Goal: Task Accomplishment & Management: Manage account settings

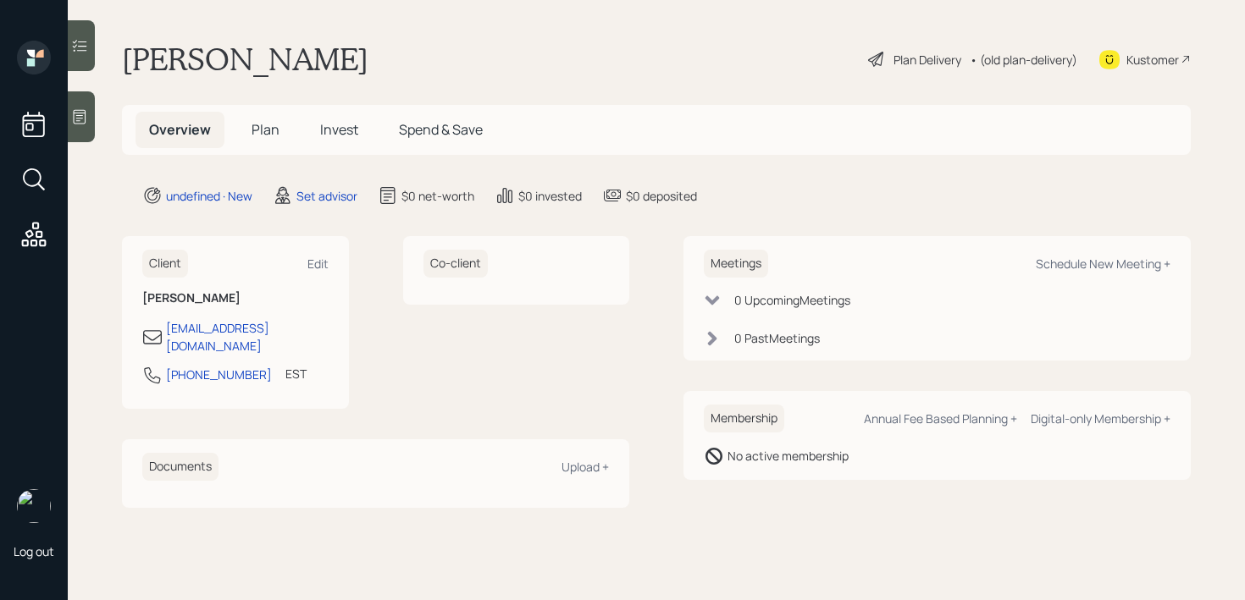
click at [84, 119] on icon at bounding box center [79, 116] width 17 height 17
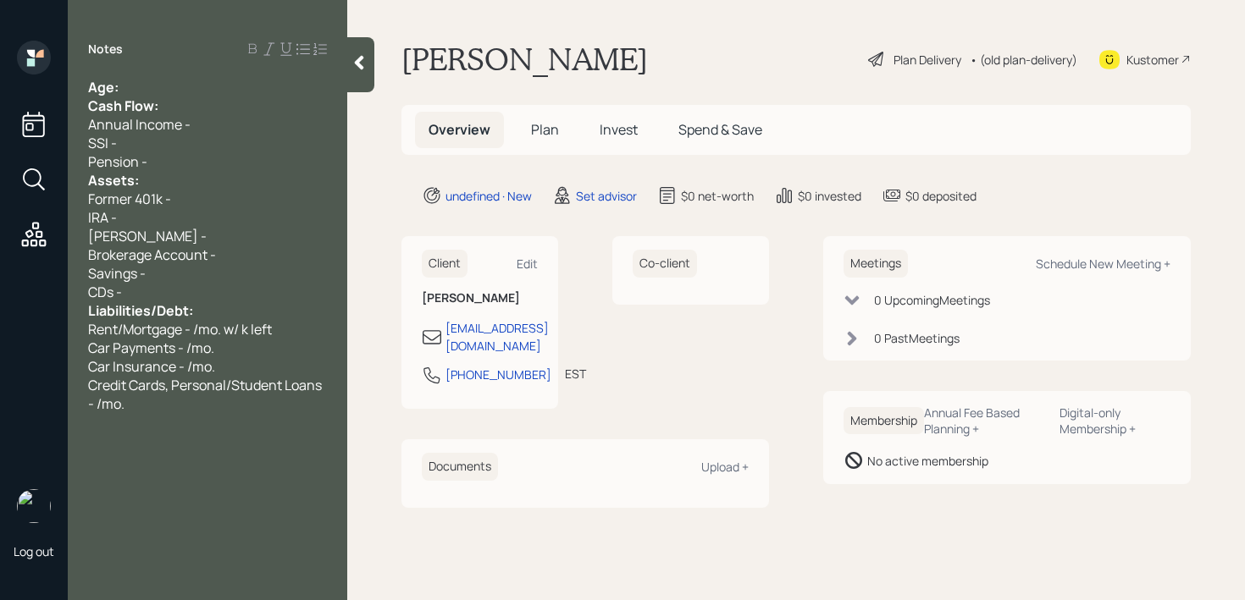
click at [224, 80] on div "Age:" at bounding box center [207, 87] width 239 height 19
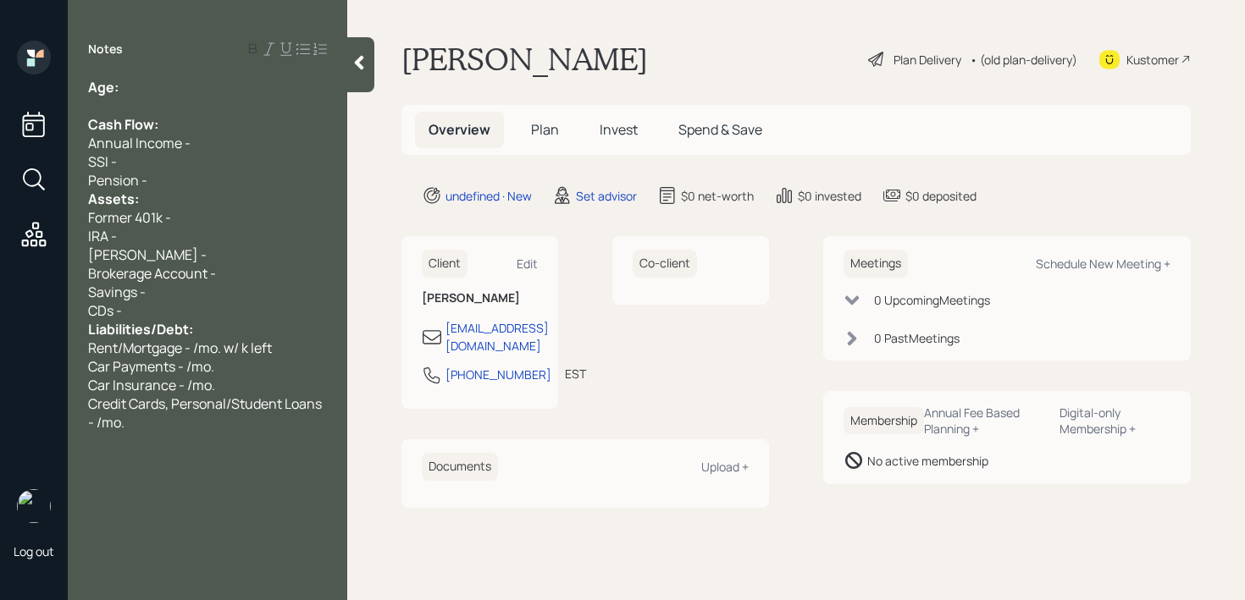
click at [210, 183] on div "Pension -" at bounding box center [207, 180] width 239 height 19
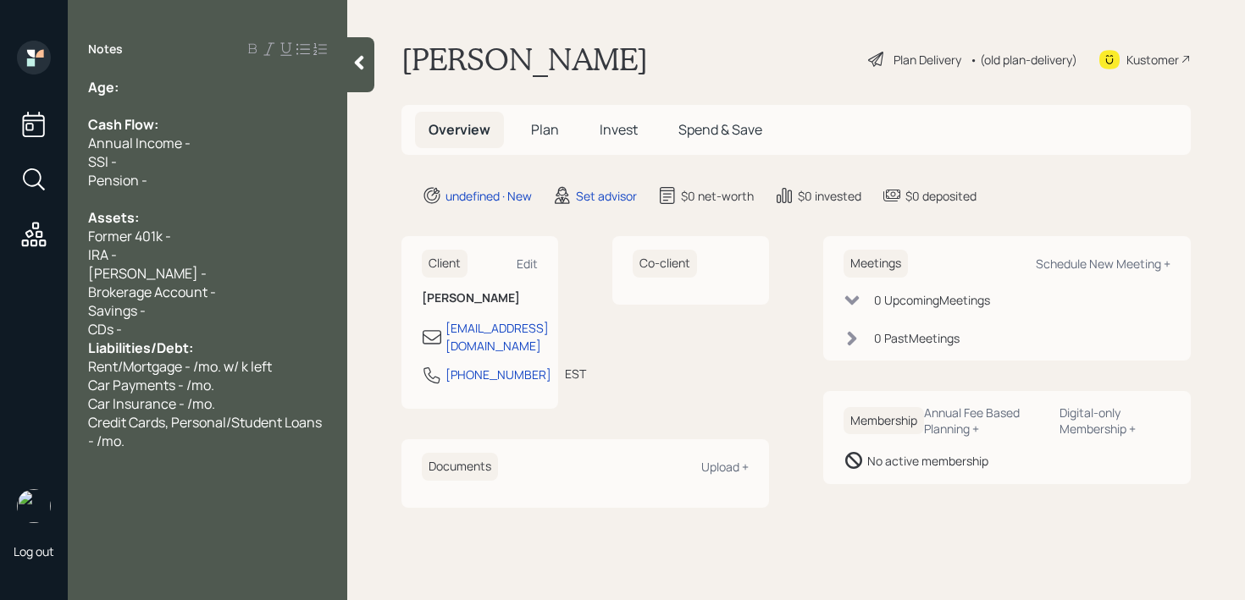
click at [191, 329] on div "CDs -" at bounding box center [207, 329] width 239 height 19
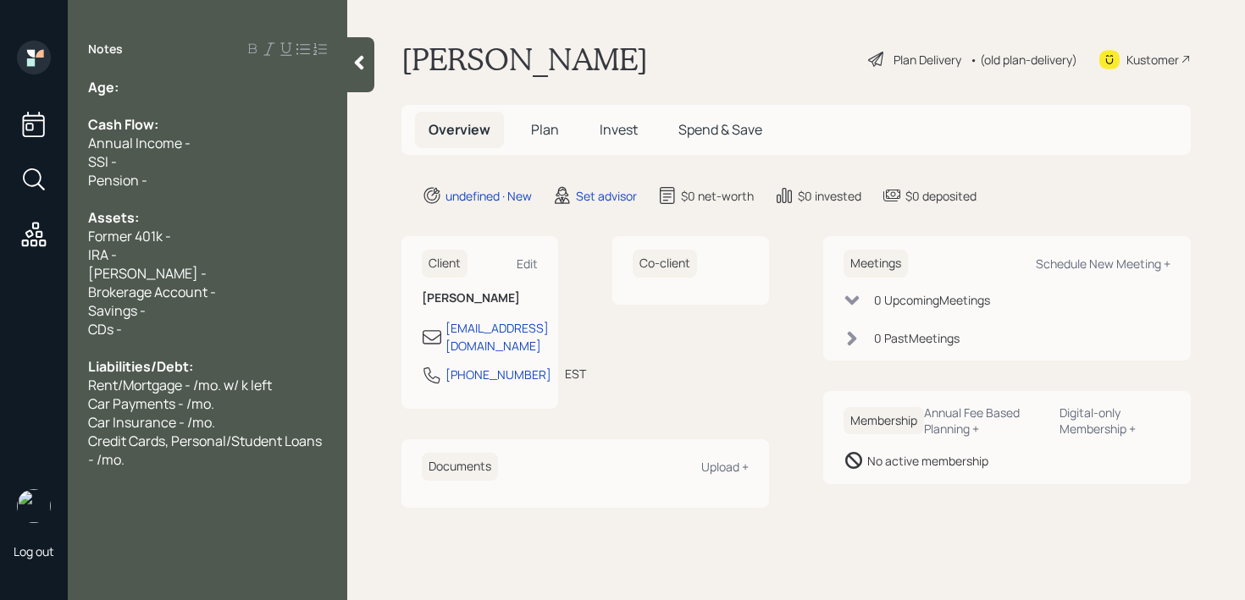
click at [202, 218] on div "Assets:" at bounding box center [207, 217] width 239 height 19
click at [189, 241] on div "Former 401k -" at bounding box center [207, 236] width 239 height 19
click at [150, 98] on div at bounding box center [207, 106] width 239 height 19
click at [163, 92] on div "Age:" at bounding box center [207, 87] width 239 height 19
drag, startPoint x: 137, startPoint y: 88, endPoint x: 122, endPoint y: 88, distance: 15.2
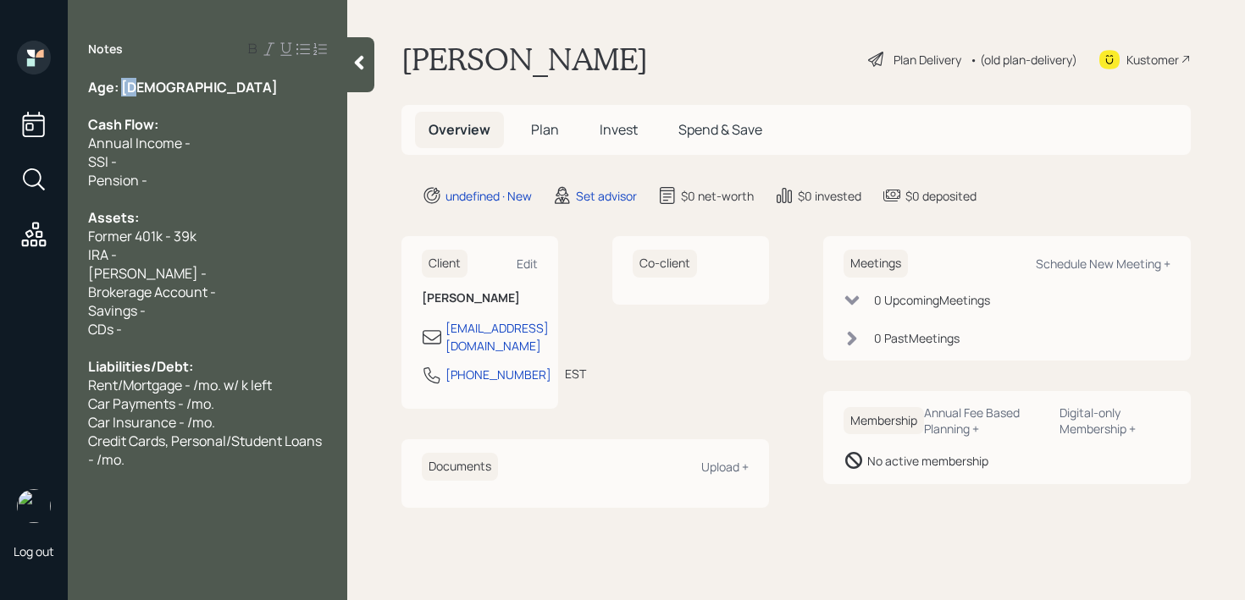
click at [122, 88] on div "Age: [DEMOGRAPHIC_DATA]" at bounding box center [207, 87] width 239 height 19
click at [220, 93] on div "Age: [DEMOGRAPHIC_DATA]" at bounding box center [207, 87] width 239 height 19
click at [224, 163] on div "SSI -" at bounding box center [207, 161] width 239 height 19
drag, startPoint x: 232, startPoint y: 236, endPoint x: 86, endPoint y: 229, distance: 145.8
click at [93, 229] on div "Former 401k - 39k" at bounding box center [207, 236] width 239 height 19
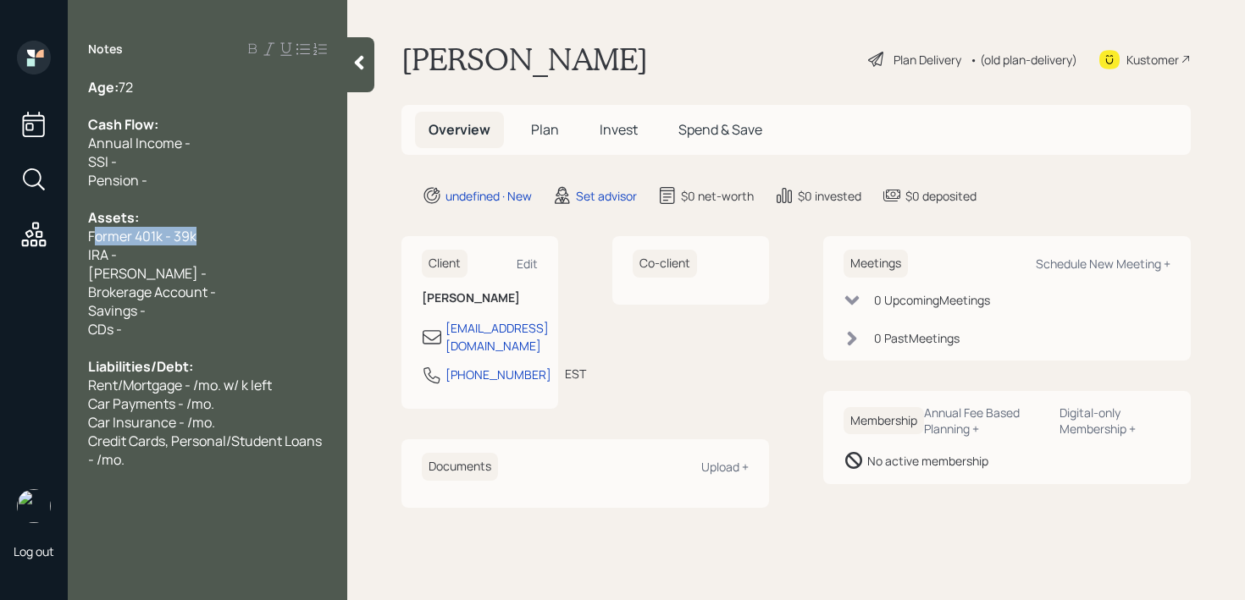
click at [108, 230] on span "Former 401k - 39k" at bounding box center [142, 236] width 108 height 19
click at [140, 163] on div "SSI -" at bounding box center [207, 161] width 239 height 19
click at [160, 163] on div "SSI -" at bounding box center [207, 161] width 239 height 19
click at [177, 196] on div at bounding box center [207, 199] width 239 height 19
click at [221, 153] on div "SSI -" at bounding box center [207, 161] width 239 height 19
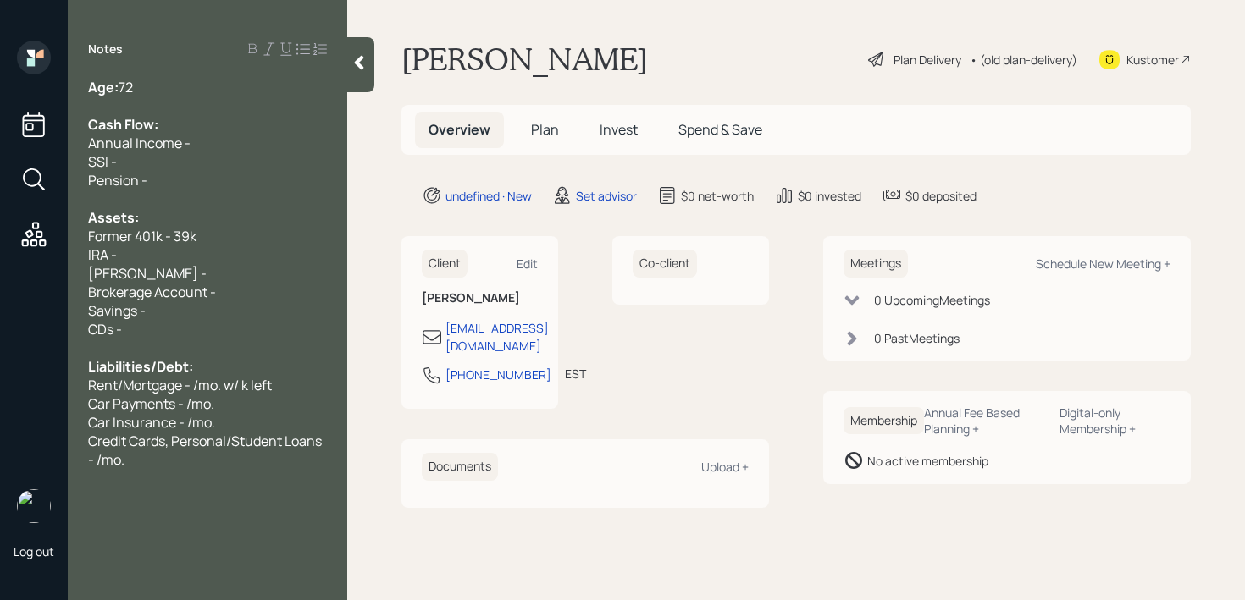
click at [235, 141] on div "Annual Income -" at bounding box center [207, 143] width 239 height 19
click at [235, 80] on div "Age: [DEMOGRAPHIC_DATA]" at bounding box center [207, 87] width 239 height 19
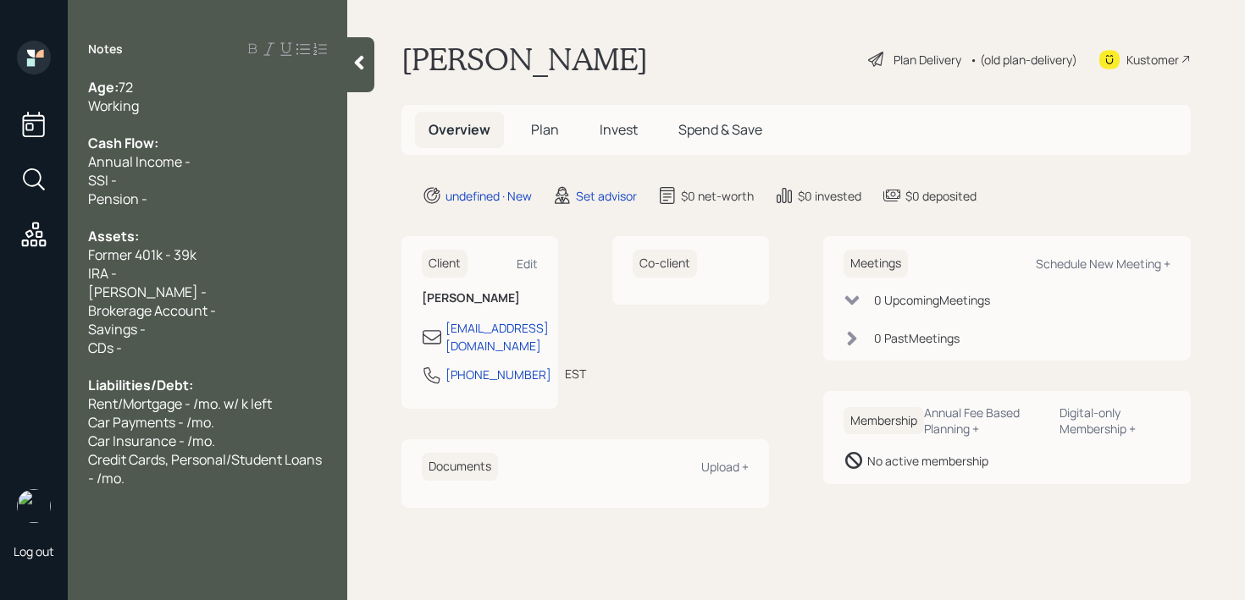
click at [224, 149] on div "Cash Flow:" at bounding box center [207, 143] width 239 height 19
click at [224, 152] on div "Annual Income -" at bounding box center [207, 161] width 239 height 19
click at [224, 165] on div "Annual Income -" at bounding box center [207, 161] width 239 height 19
click at [218, 231] on div "Assets:" at bounding box center [207, 236] width 239 height 19
click at [218, 273] on div "IRA -" at bounding box center [207, 273] width 239 height 19
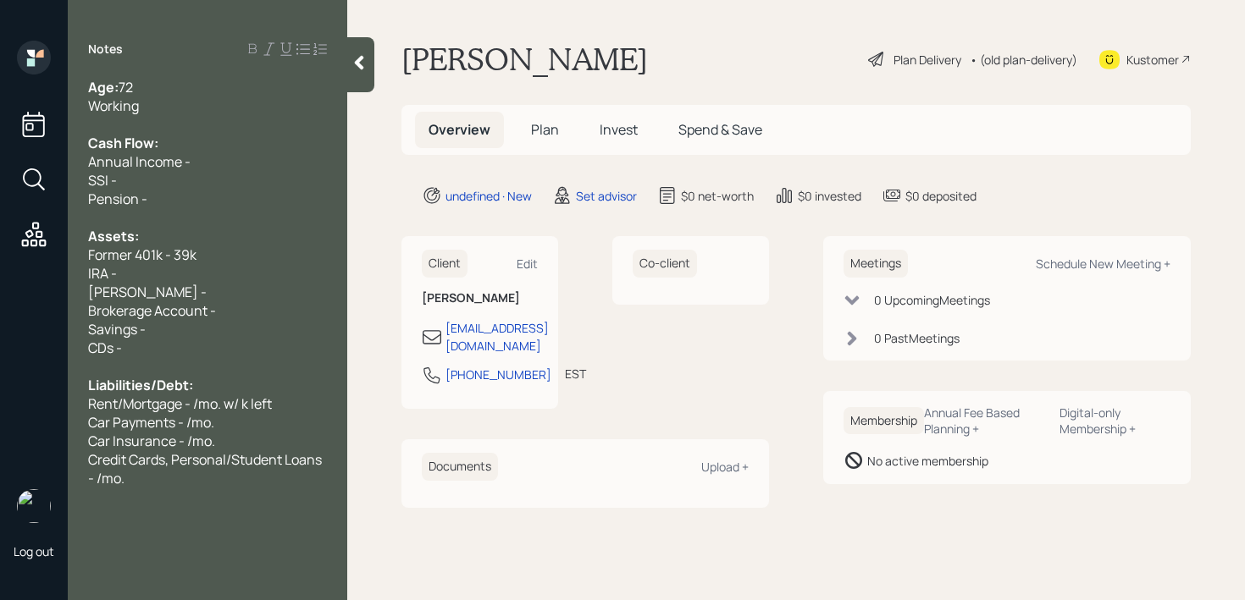
drag, startPoint x: 218, startPoint y: 273, endPoint x: 0, endPoint y: 273, distance: 217.6
click at [0, 273] on div "Log out Notes Age: [DEMOGRAPHIC_DATA] Working Cash Flow: Annual Income - SSI - …" at bounding box center [622, 300] width 1245 height 600
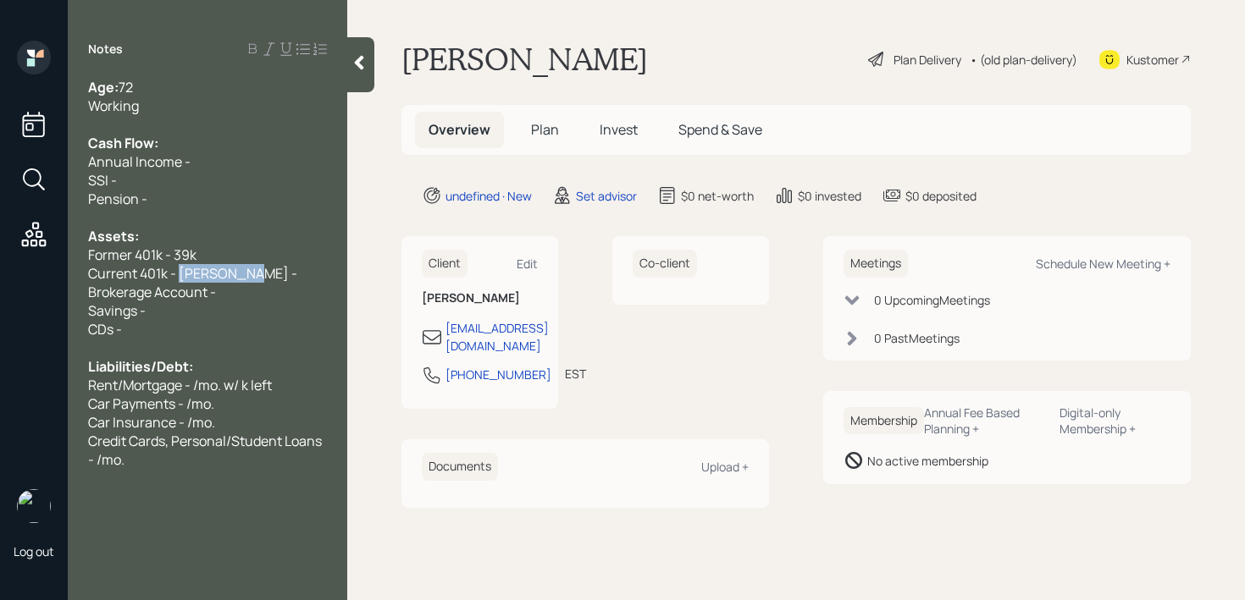
drag, startPoint x: 259, startPoint y: 275, endPoint x: 178, endPoint y: 273, distance: 81.3
click at [178, 273] on div "Current 401k - [PERSON_NAME] -" at bounding box center [207, 273] width 239 height 19
click at [234, 298] on div "Brokerage Account -" at bounding box center [207, 292] width 239 height 19
click at [214, 276] on div "Current 401k - 4kk" at bounding box center [207, 273] width 239 height 19
click at [211, 287] on span "Brokerage Account -" at bounding box center [152, 292] width 128 height 19
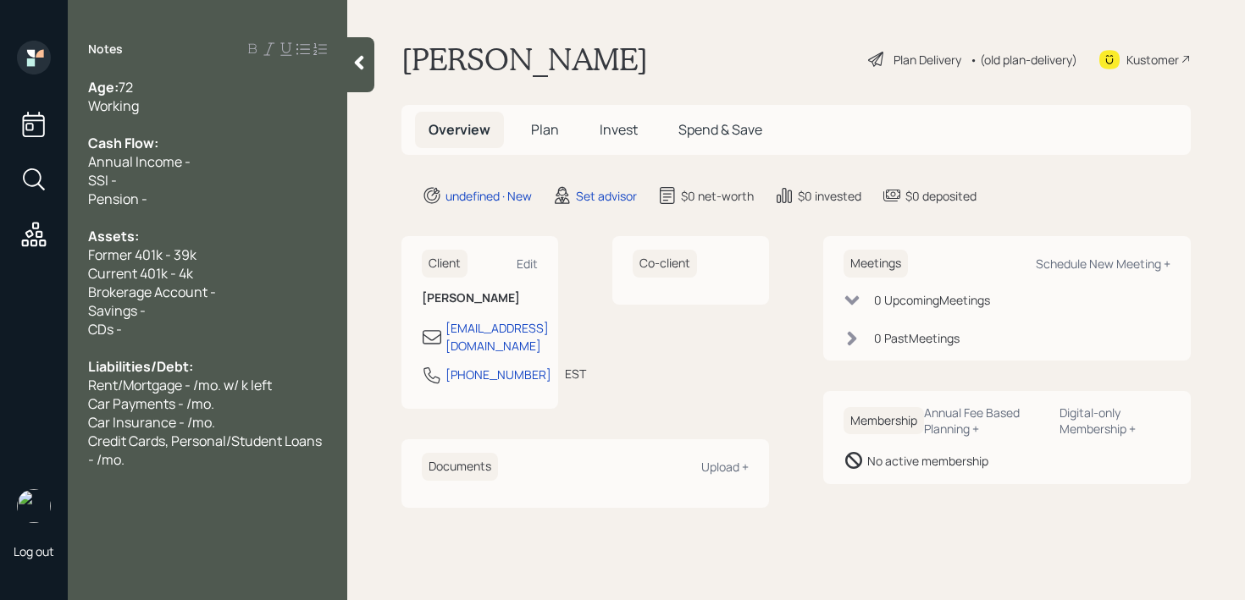
click at [218, 299] on div "Brokerage Account -" at bounding box center [207, 292] width 239 height 19
click at [218, 301] on div "Savings -" at bounding box center [207, 310] width 239 height 19
click at [222, 258] on div "Former 401k - 39k" at bounding box center [207, 255] width 239 height 19
click at [239, 145] on div "Cash Flow:" at bounding box center [207, 143] width 239 height 19
click at [239, 155] on div "Annual Income -" at bounding box center [207, 161] width 239 height 19
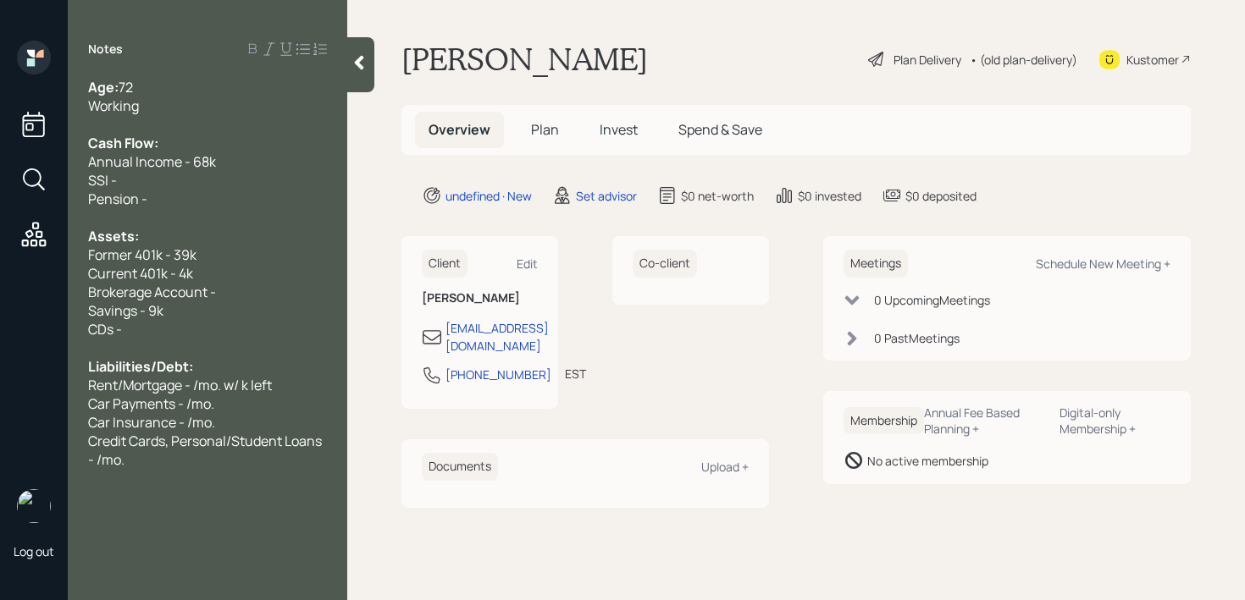
click at [207, 233] on div "Assets:" at bounding box center [207, 236] width 239 height 19
click at [208, 182] on div "SSI -" at bounding box center [207, 180] width 239 height 19
click at [214, 163] on span "Annual Income - 68k" at bounding box center [152, 161] width 128 height 19
click at [213, 174] on div "SSI -" at bounding box center [207, 180] width 239 height 19
click at [243, 108] on div "Working" at bounding box center [207, 106] width 239 height 19
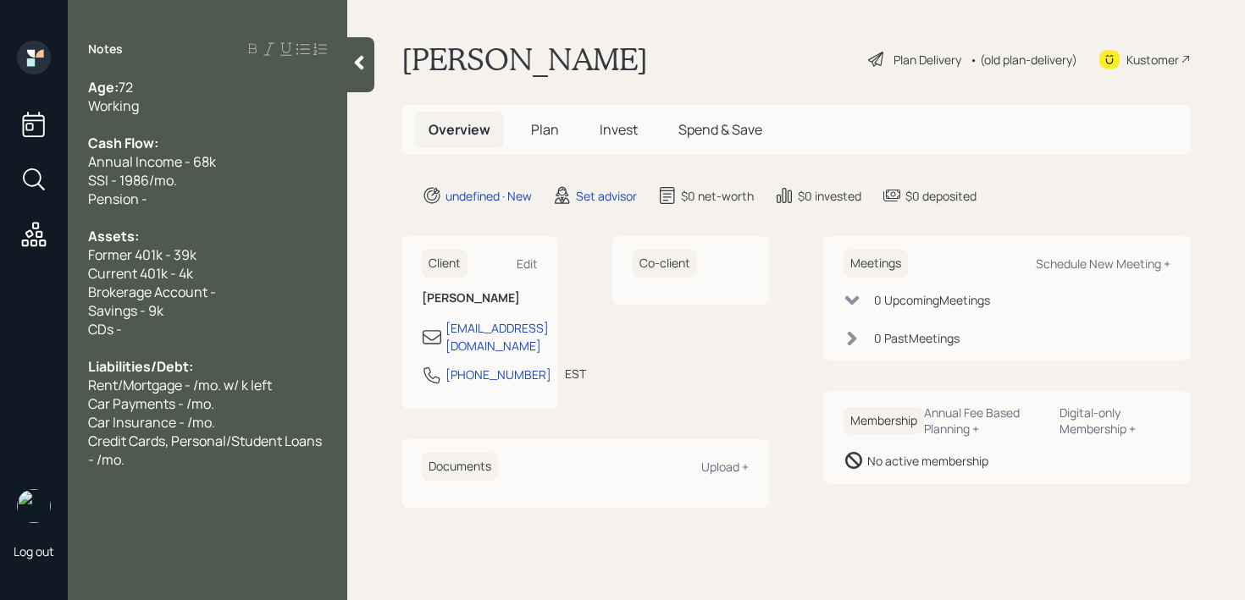
click at [126, 180] on span "SSI - 1986/mo." at bounding box center [132, 180] width 89 height 19
drag, startPoint x: 242, startPoint y: 204, endPoint x: 34, endPoint y: 204, distance: 208.3
click at [34, 204] on div "Log out Notes Age: [DEMOGRAPHIC_DATA] Working Cash Flow: Annual Income - 68k SS…" at bounding box center [622, 300] width 1245 height 600
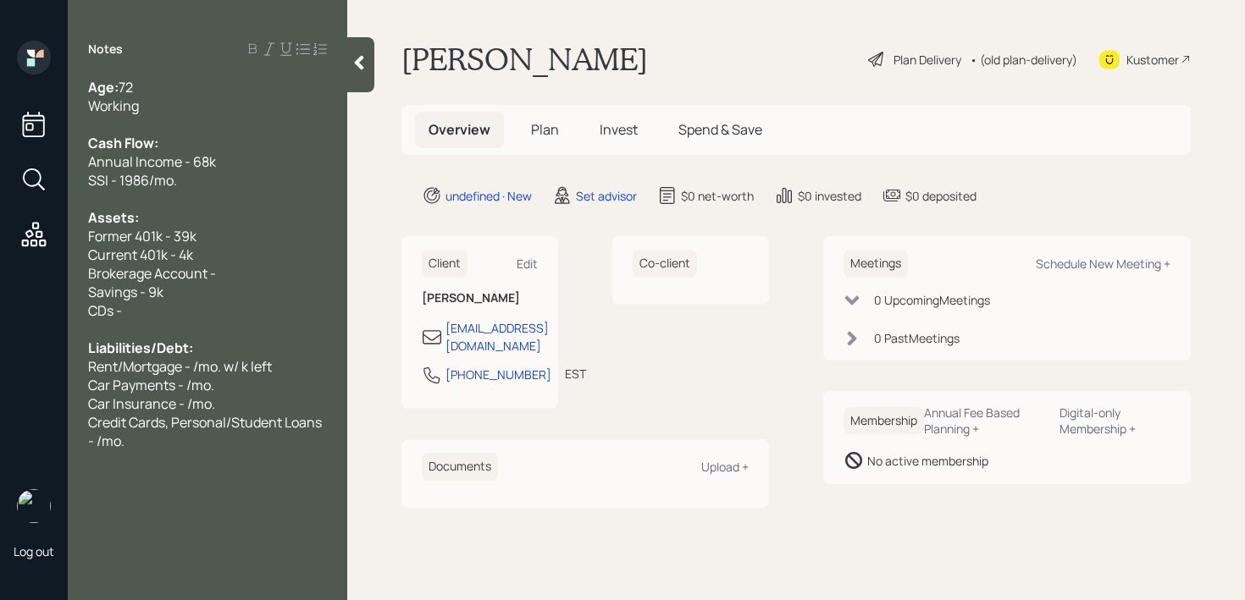
click at [228, 104] on div "Working" at bounding box center [207, 106] width 239 height 19
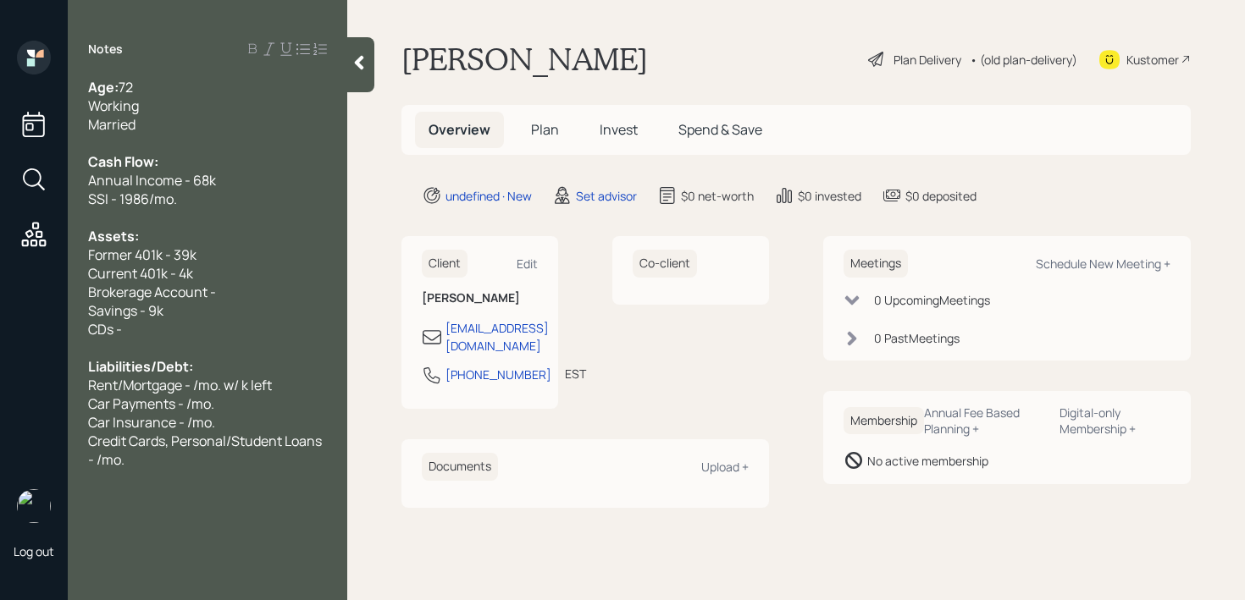
click at [177, 287] on span "Brokerage Account -" at bounding box center [152, 292] width 128 height 19
click at [194, 314] on div "Savings - 9k" at bounding box center [207, 310] width 239 height 19
click at [194, 321] on div "CDs -" at bounding box center [207, 329] width 239 height 19
drag, startPoint x: 194, startPoint y: 321, endPoint x: 0, endPoint y: 321, distance: 193.9
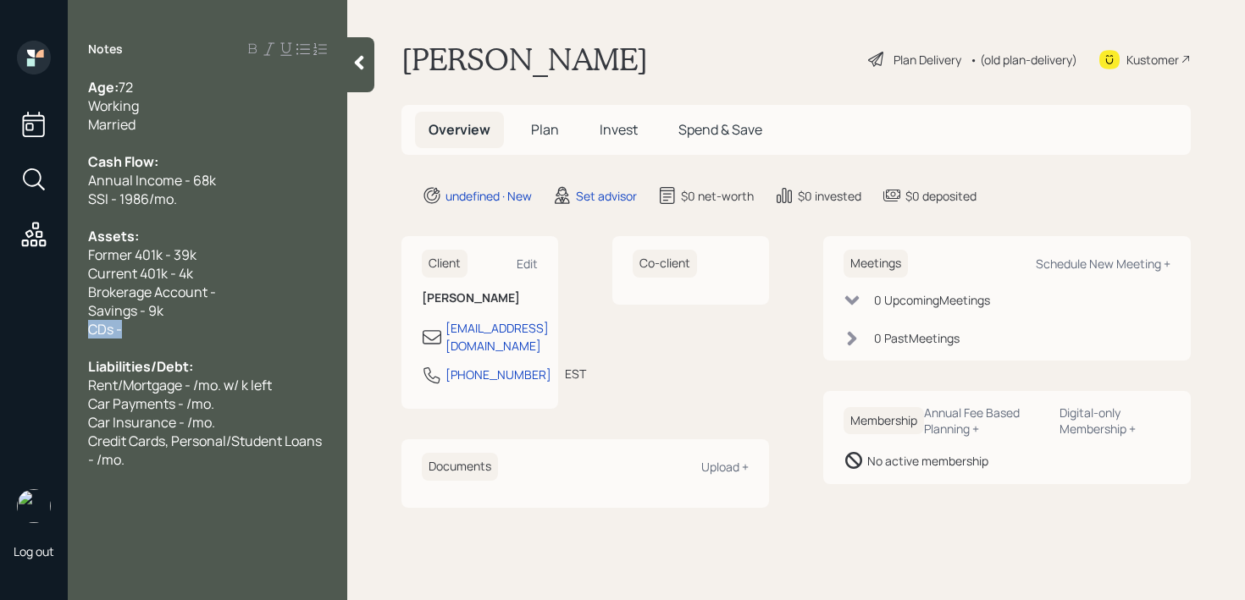
click at [0, 321] on div "Log out Notes Age: [DEMOGRAPHIC_DATA] Working Married Cash Flow: Annual Income …" at bounding box center [622, 300] width 1245 height 600
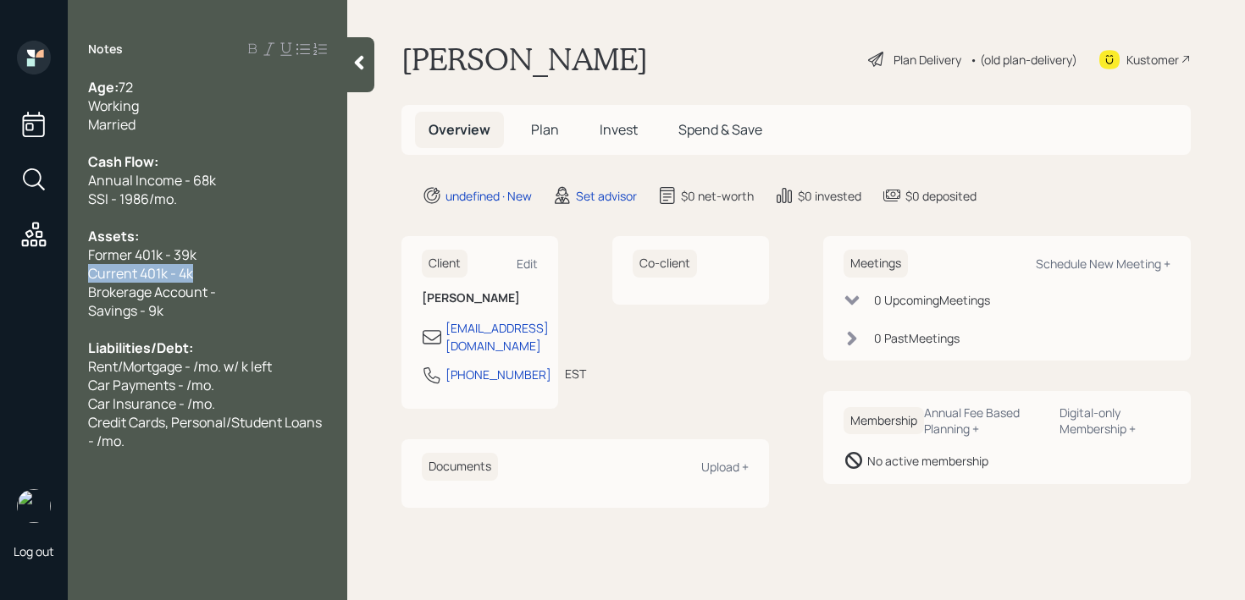
drag, startPoint x: 251, startPoint y: 281, endPoint x: 0, endPoint y: 281, distance: 251.5
click at [0, 281] on div "Log out Notes Age: [DEMOGRAPHIC_DATA] Working Married Cash Flow: Annual Income …" at bounding box center [622, 300] width 1245 height 600
click at [128, 291] on span "Brokerage Account -" at bounding box center [152, 292] width 128 height 19
click at [197, 381] on span "Car Payments - /mo." at bounding box center [151, 385] width 126 height 19
click at [261, 378] on div "Car Payments - /mo." at bounding box center [207, 385] width 239 height 19
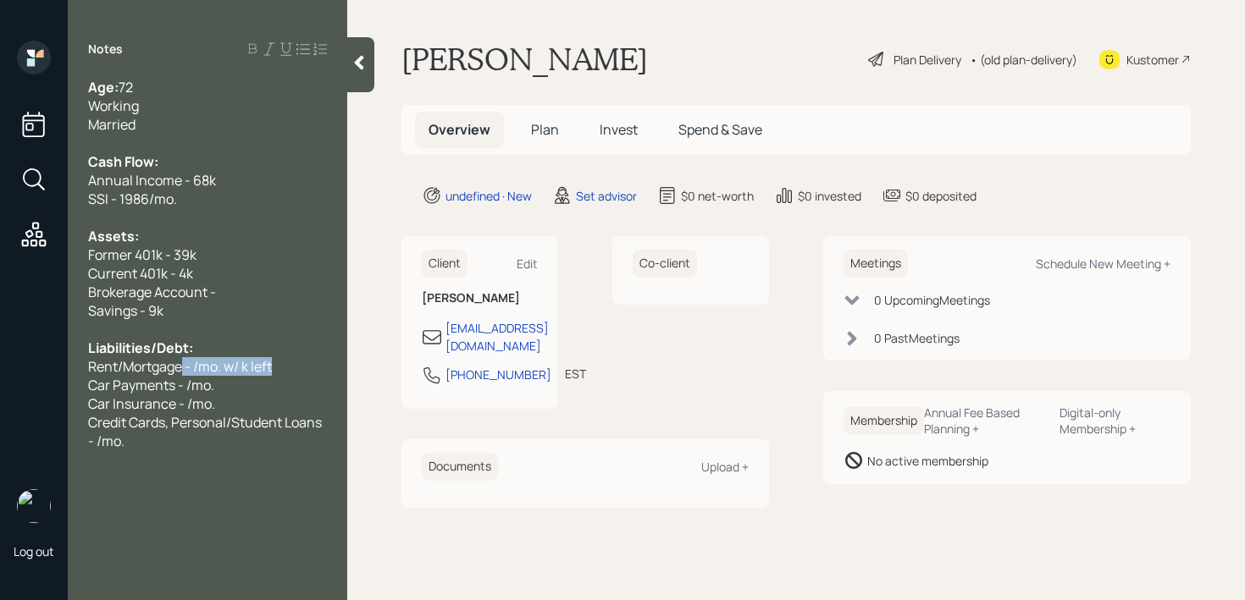
drag, startPoint x: 286, startPoint y: 363, endPoint x: 184, endPoint y: 363, distance: 102.4
click at [184, 363] on div "Rent/Mortgage - /mo. w/ k left" at bounding box center [207, 366] width 239 height 19
click at [184, 363] on span "Rent/Mortgage - /mo. w/ k left" at bounding box center [180, 366] width 184 height 19
drag, startPoint x: 122, startPoint y: 361, endPoint x: 69, endPoint y: 352, distance: 54.0
click at [87, 361] on div "Age: [DEMOGRAPHIC_DATA] Working Married Cash Flow: Annual Income - 68k SSI - 19…" at bounding box center [207, 264] width 279 height 373
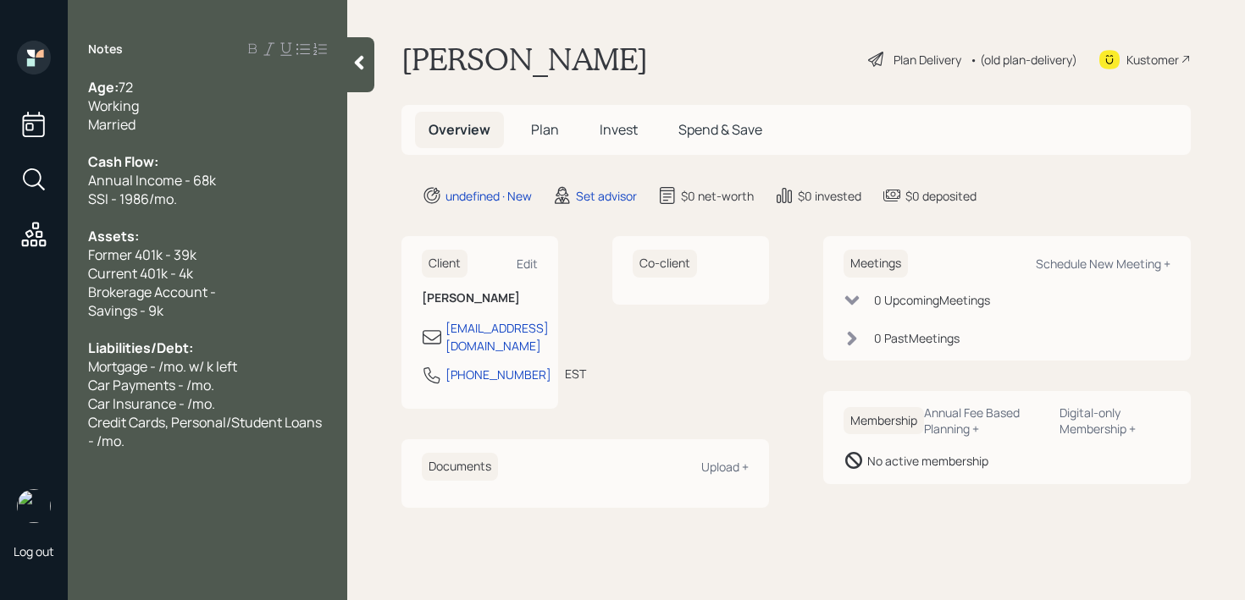
click at [189, 357] on span "Mortgage - /mo. w/ k left" at bounding box center [162, 366] width 149 height 19
click at [240, 357] on div "Mortgage - /mo. w/ k left" at bounding box center [207, 366] width 239 height 19
click at [251, 373] on div "Mortgage - /mo. w/ k left" at bounding box center [207, 366] width 239 height 19
click at [166, 362] on span "Mortgage - /mo. w/ k left" at bounding box center [162, 366] width 149 height 19
click at [257, 356] on div "Liabilities/Debt:" at bounding box center [207, 348] width 239 height 19
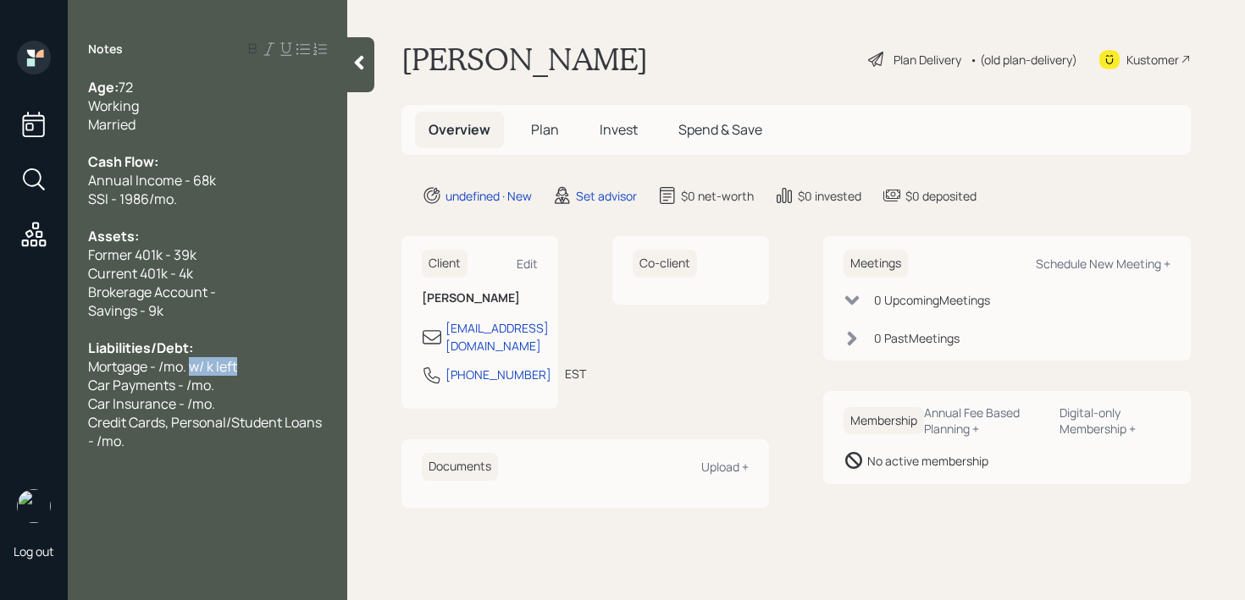
drag, startPoint x: 257, startPoint y: 360, endPoint x: 195, endPoint y: 360, distance: 61.8
click at [195, 360] on div "Mortgage - /mo. w/ k left" at bounding box center [207, 366] width 239 height 19
click at [263, 393] on div "Car Payments - /mo." at bounding box center [207, 385] width 239 height 19
drag, startPoint x: 273, startPoint y: 387, endPoint x: 30, endPoint y: 387, distance: 243.8
click at [123, 387] on div "Car Payments - /mo." at bounding box center [207, 385] width 239 height 19
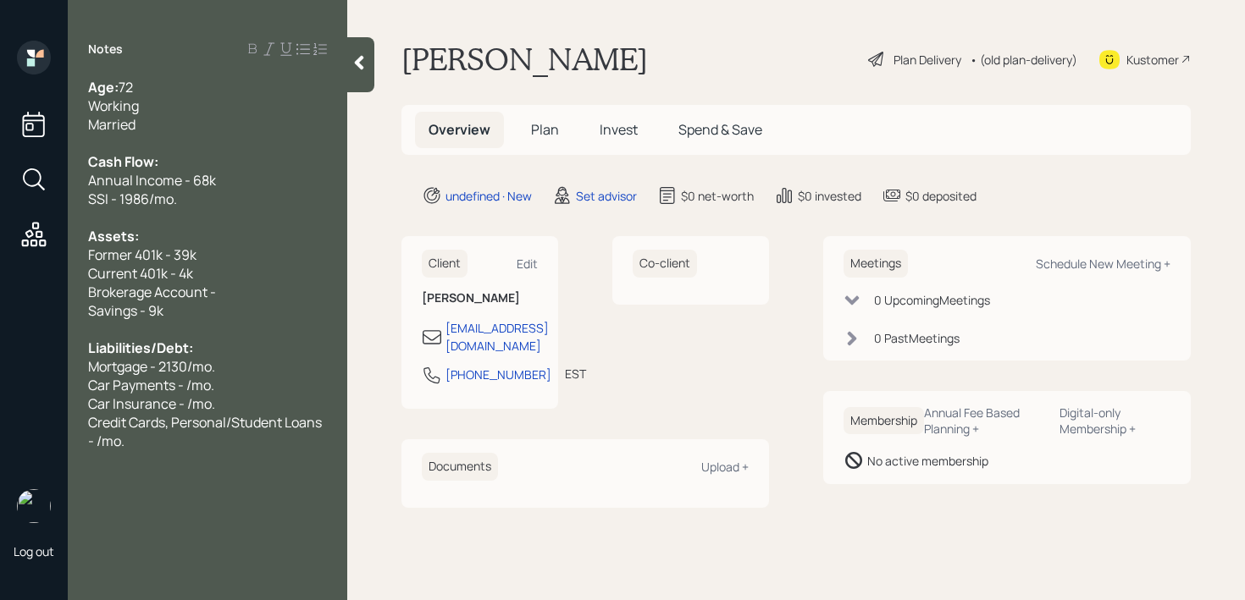
click at [247, 361] on div "Mortgage - 2130/mo." at bounding box center [207, 366] width 239 height 19
click at [246, 383] on div "Car Payments - /mo." at bounding box center [207, 385] width 239 height 19
drag, startPoint x: 268, startPoint y: 382, endPoint x: 0, endPoint y: 382, distance: 267.6
click at [0, 382] on div "Log out Notes Age: [DEMOGRAPHIC_DATA] Working Married Cash Flow: Annual Income …" at bounding box center [622, 300] width 1245 height 600
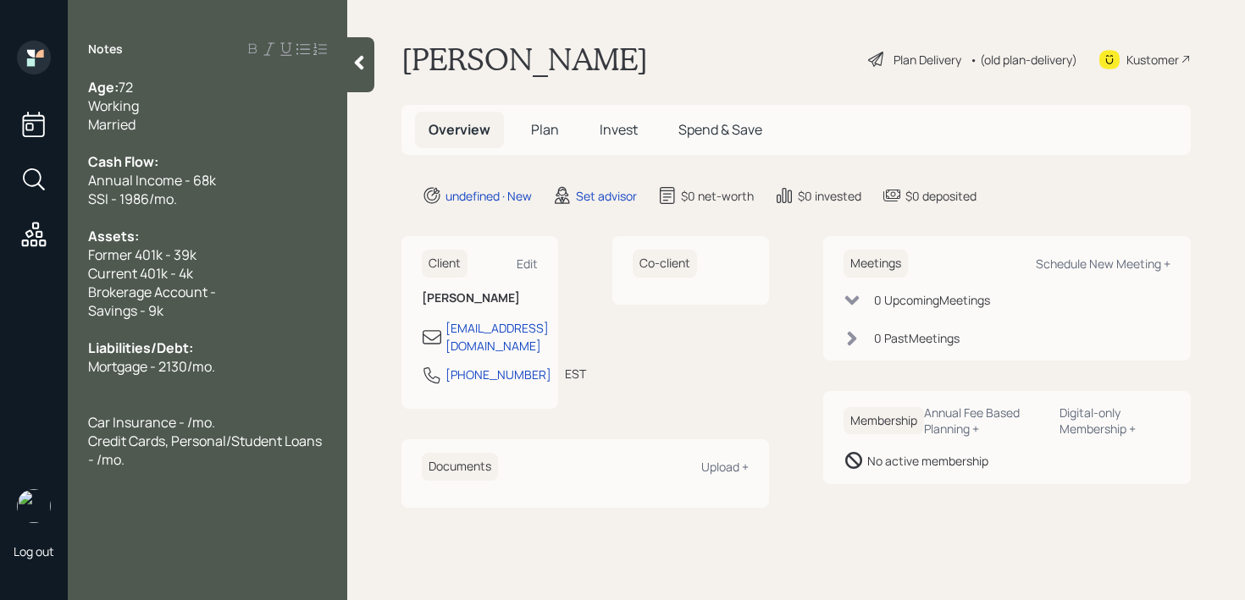
click at [129, 459] on div "Credit Cards, Personal/Student Loans - /mo." at bounding box center [207, 450] width 239 height 37
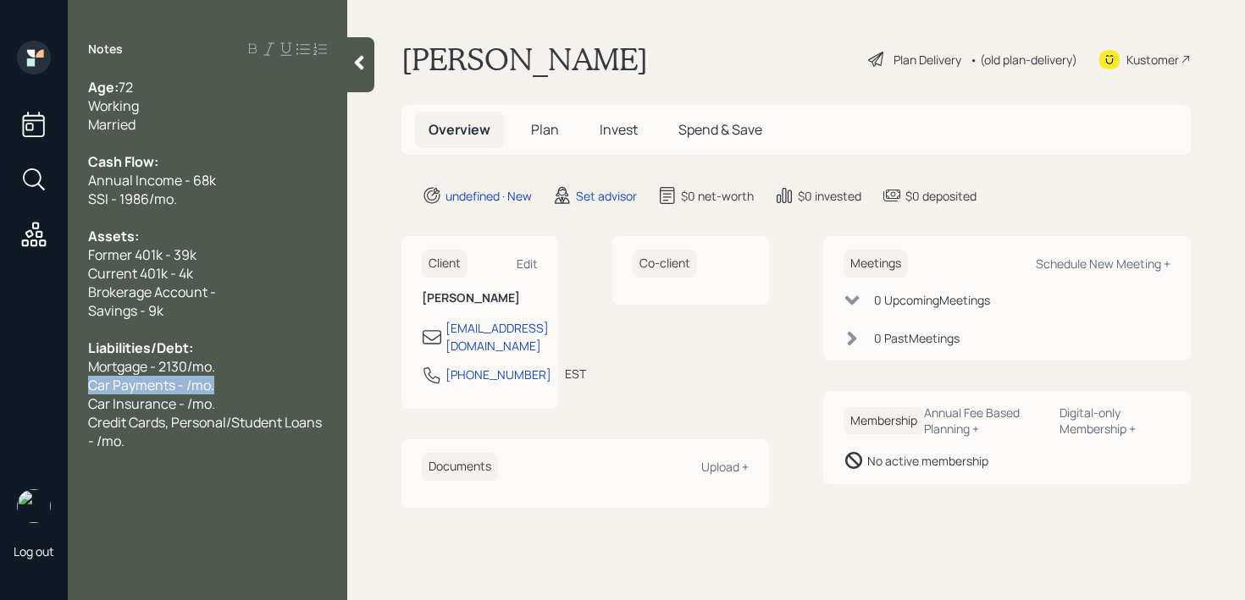
click at [188, 386] on span "Car Payments - /mo." at bounding box center [151, 385] width 126 height 19
click at [235, 395] on div "Car Insurance - /mo." at bounding box center [207, 404] width 239 height 19
drag, startPoint x: 235, startPoint y: 411, endPoint x: 15, endPoint y: 411, distance: 219.3
click at [18, 411] on div "Log out Notes Age: [DEMOGRAPHIC_DATA] Working Married Cash Flow: Annual Income …" at bounding box center [622, 300] width 1245 height 600
click at [185, 409] on span "Car Insurance - /mo." at bounding box center [151, 404] width 127 height 19
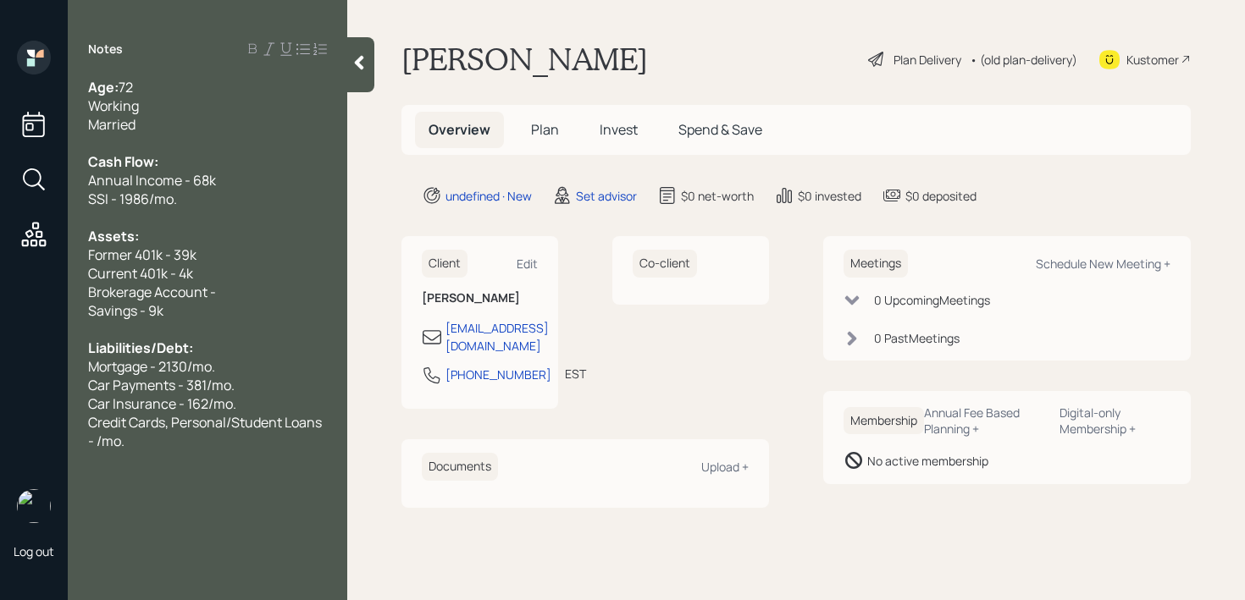
click at [190, 432] on div "Credit Cards, Personal/Student Loans - /mo." at bounding box center [207, 431] width 239 height 37
click at [202, 413] on span "Credit Cards, Personal/Student Loans - /mo." at bounding box center [206, 431] width 236 height 37
click at [202, 407] on span "Car Insurance - 162/mo." at bounding box center [162, 404] width 148 height 19
drag, startPoint x: 164, startPoint y: 425, endPoint x: 197, endPoint y: 440, distance: 36.4
click at [199, 441] on div "Credit Cards, Personal/Student Loans - /mo." at bounding box center [207, 431] width 239 height 37
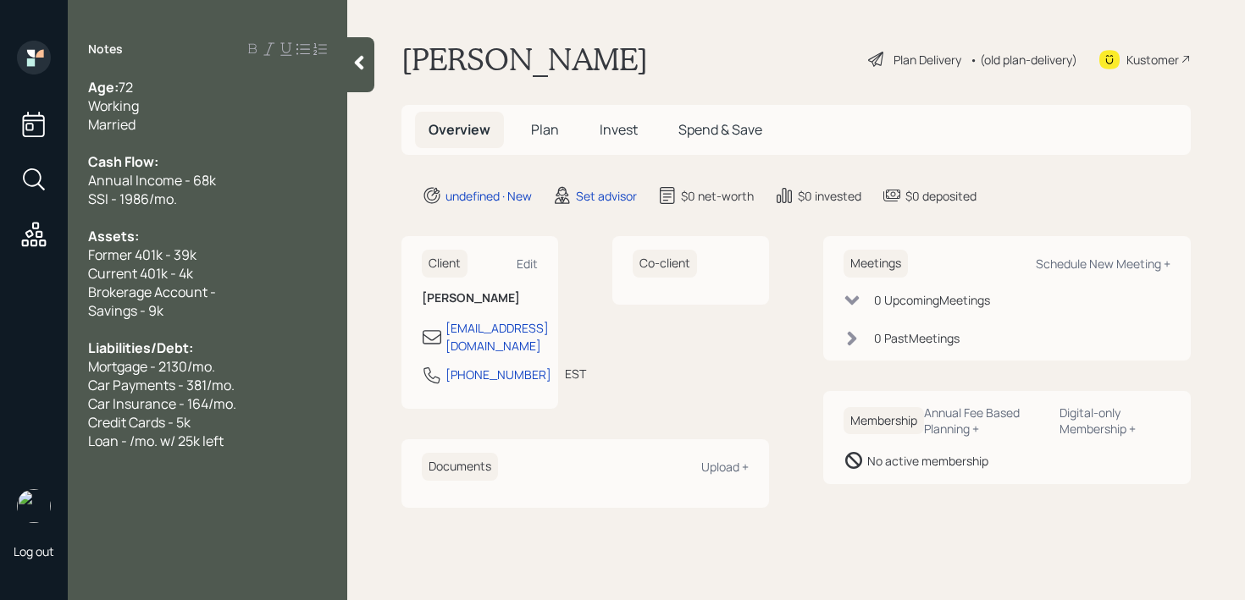
click at [134, 447] on span "Loan - /mo. w/ 25k left" at bounding box center [155, 441] width 135 height 19
click at [123, 437] on span "Loan - /mo. w/ 25k left" at bounding box center [155, 441] width 135 height 19
click at [354, 66] on icon at bounding box center [359, 62] width 17 height 17
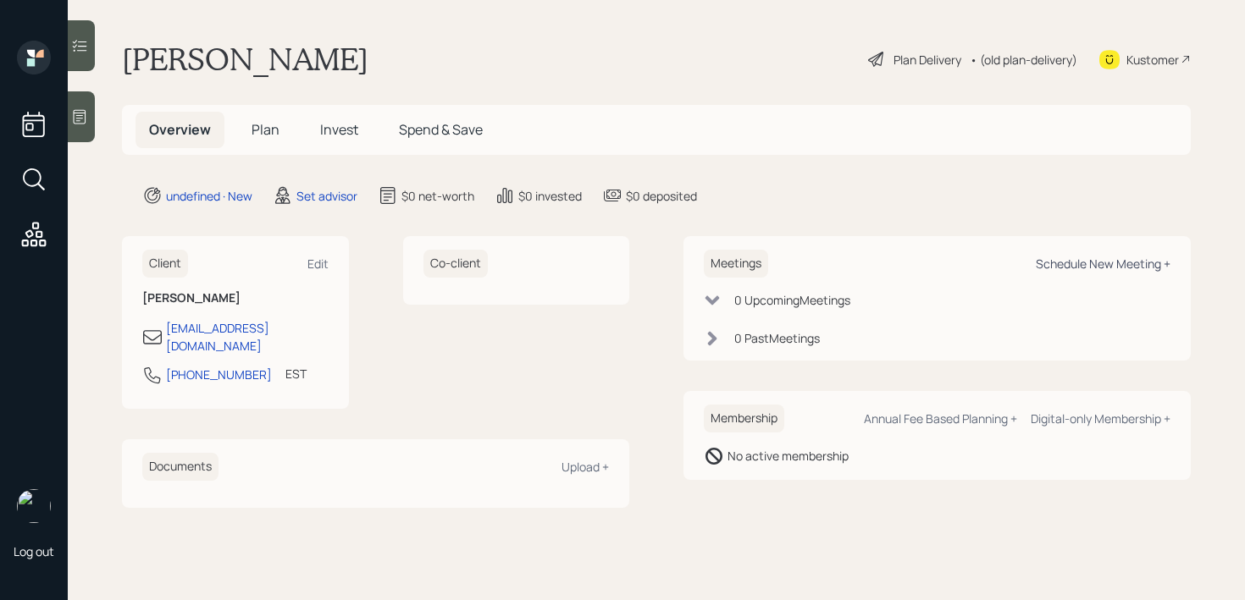
click at [1101, 272] on div "Schedule New Meeting +" at bounding box center [1103, 264] width 135 height 16
select select "round-[PERSON_NAME]"
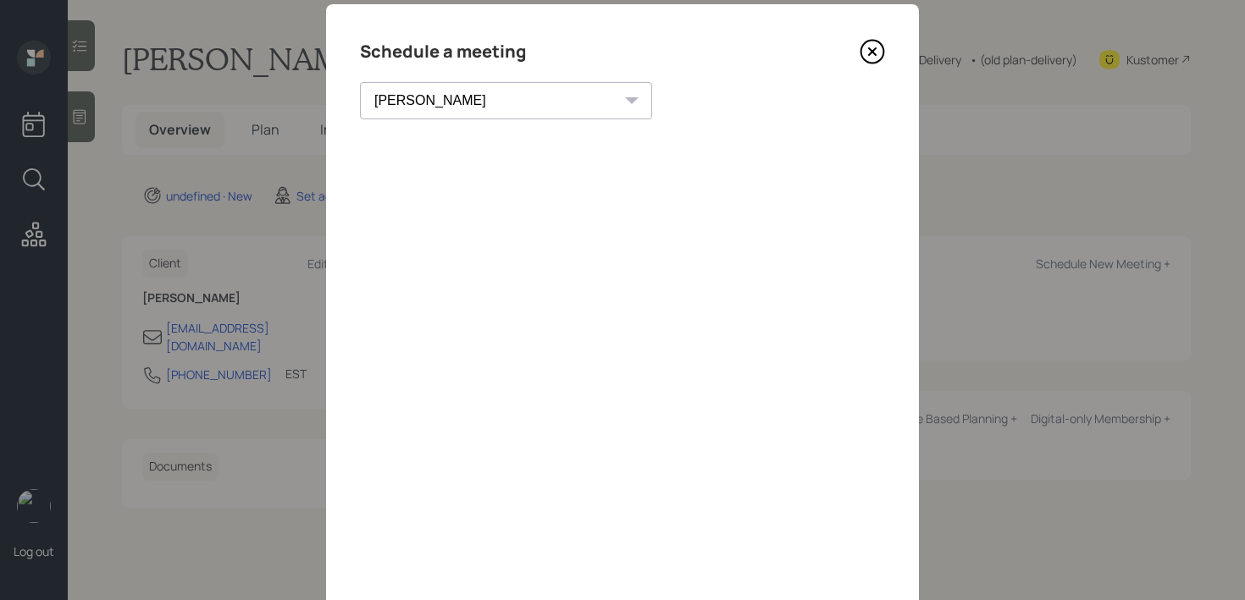
scroll to position [36, 0]
click at [871, 53] on icon at bounding box center [872, 53] width 7 height 7
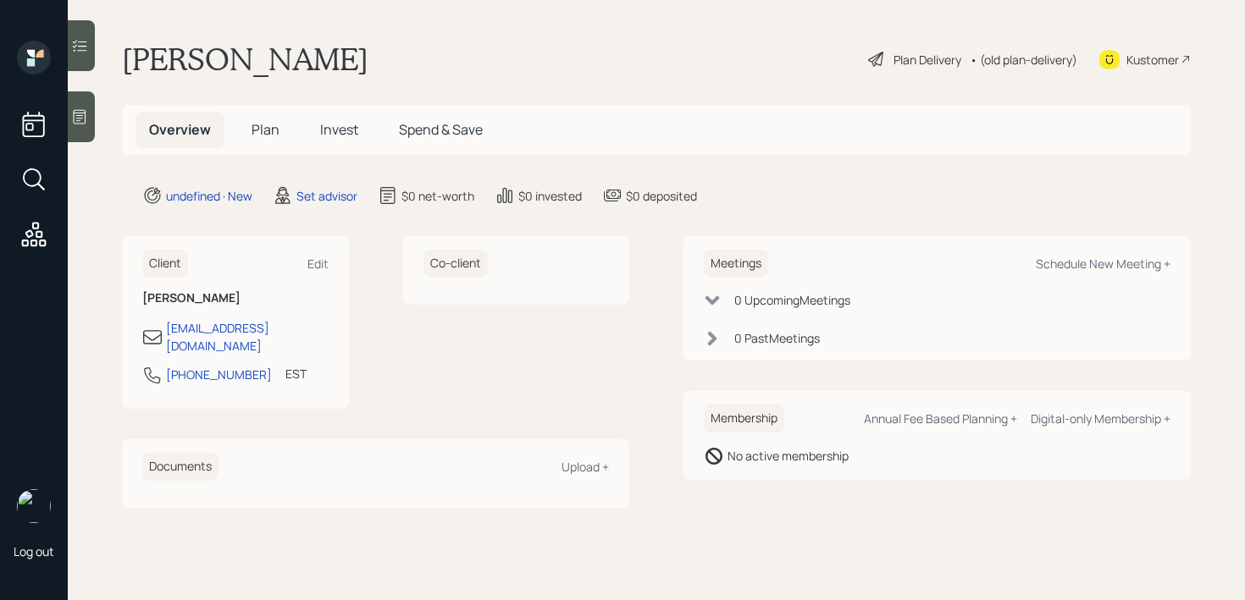
click at [85, 108] on icon at bounding box center [79, 116] width 17 height 17
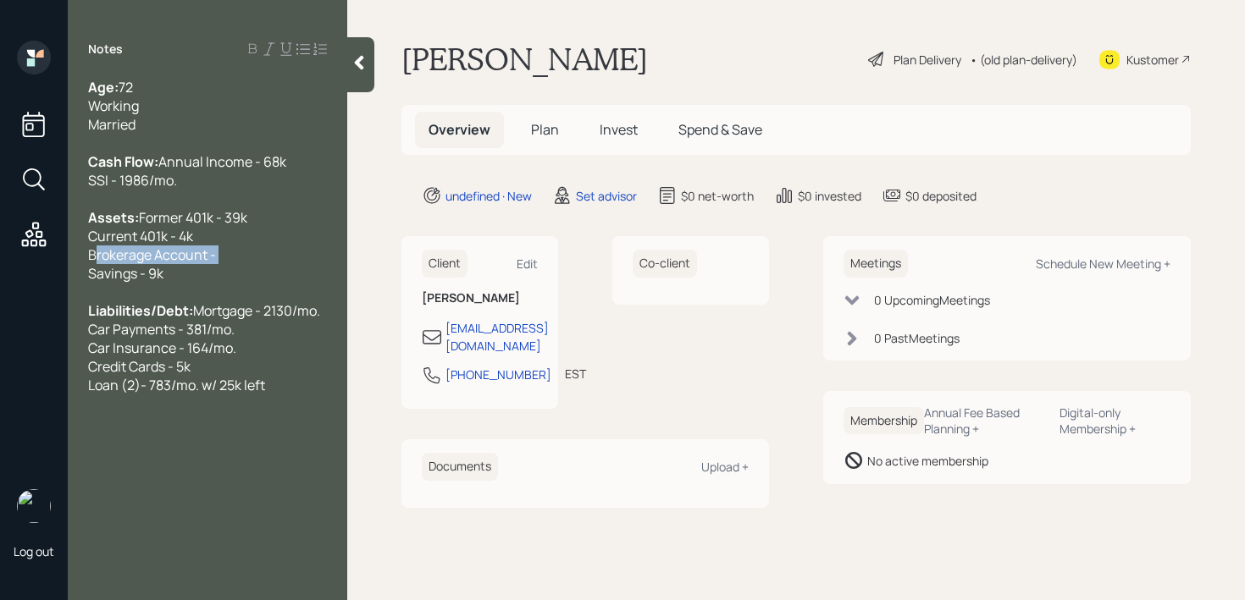
drag, startPoint x: 240, startPoint y: 289, endPoint x: 55, endPoint y: 289, distance: 184.6
click at [55, 289] on div "Log out Notes Age: [DEMOGRAPHIC_DATA] Working Married Cash Flow: Annual Income …" at bounding box center [622, 300] width 1245 height 600
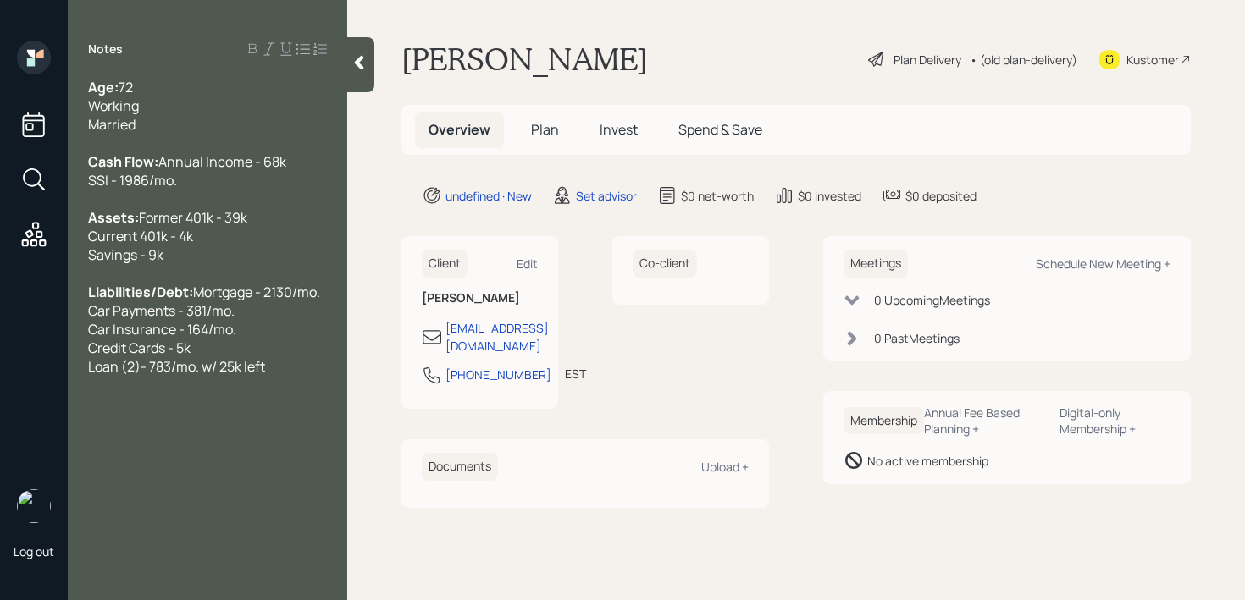
click at [290, 376] on div "Liabilities/Debt: Mortgage - 2130/mo. Car Payments - 381/mo. Car Insurance - 16…" at bounding box center [207, 329] width 239 height 93
click at [1154, 58] on div "Kustomer" at bounding box center [1152, 60] width 52 height 18
drag, startPoint x: 272, startPoint y: 495, endPoint x: 65, endPoint y: 467, distance: 208.6
click at [65, 467] on div "Log out Notes Age: [DEMOGRAPHIC_DATA] Working Married Cash Flow: Annual Income …" at bounding box center [622, 300] width 1245 height 600
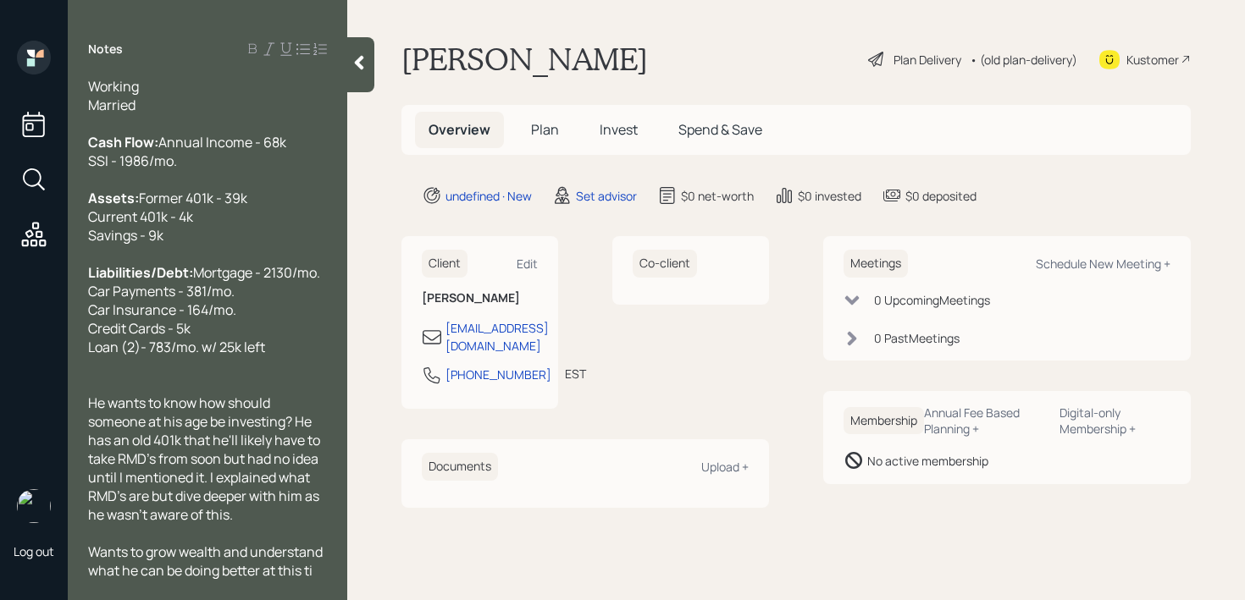
scroll to position [93, 0]
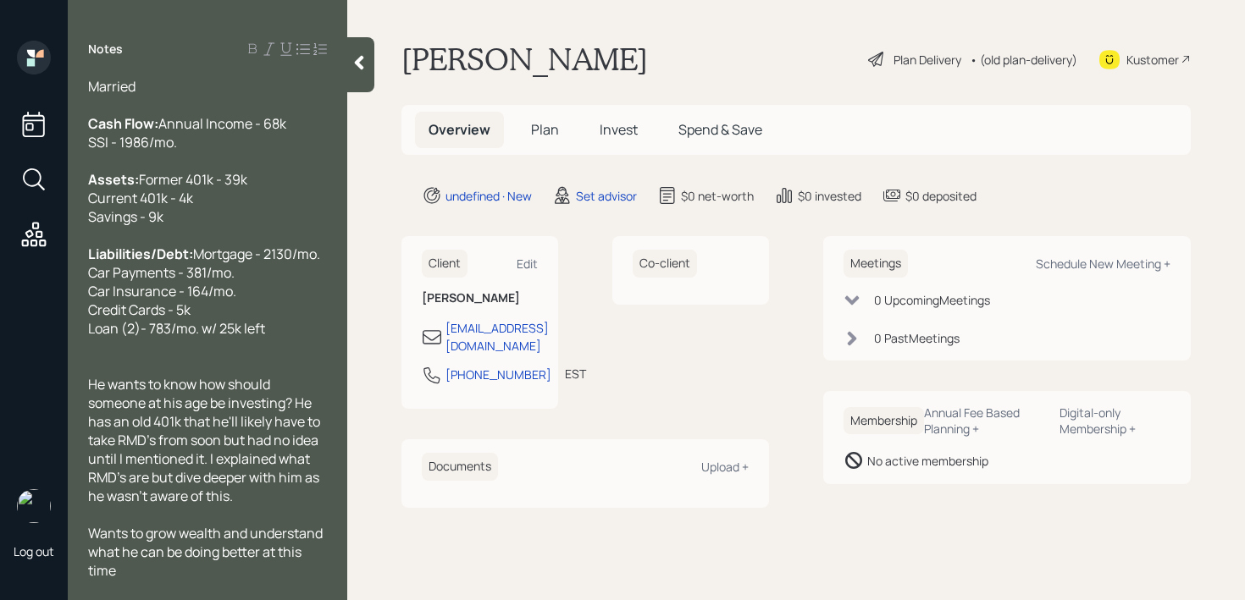
drag, startPoint x: 228, startPoint y: 536, endPoint x: 269, endPoint y: 565, distance: 50.5
click at [269, 565] on div "Wants to grow wealth and understand what he can be doing better at this time" at bounding box center [207, 552] width 239 height 56
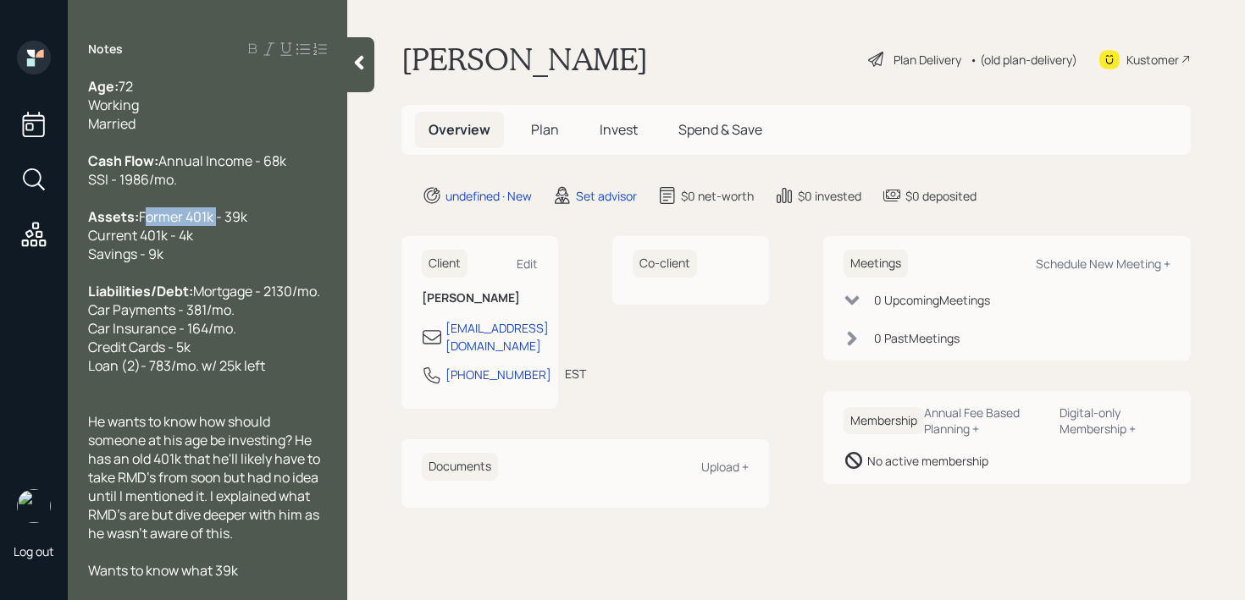
drag, startPoint x: 164, startPoint y: 202, endPoint x: 52, endPoint y: 202, distance: 111.8
click at [52, 202] on div "Log out Notes Age: [DEMOGRAPHIC_DATA] Working Married Cash Flow: Annual Income …" at bounding box center [622, 300] width 1245 height 600
click at [281, 565] on div "Wants to know what 39k" at bounding box center [207, 570] width 239 height 19
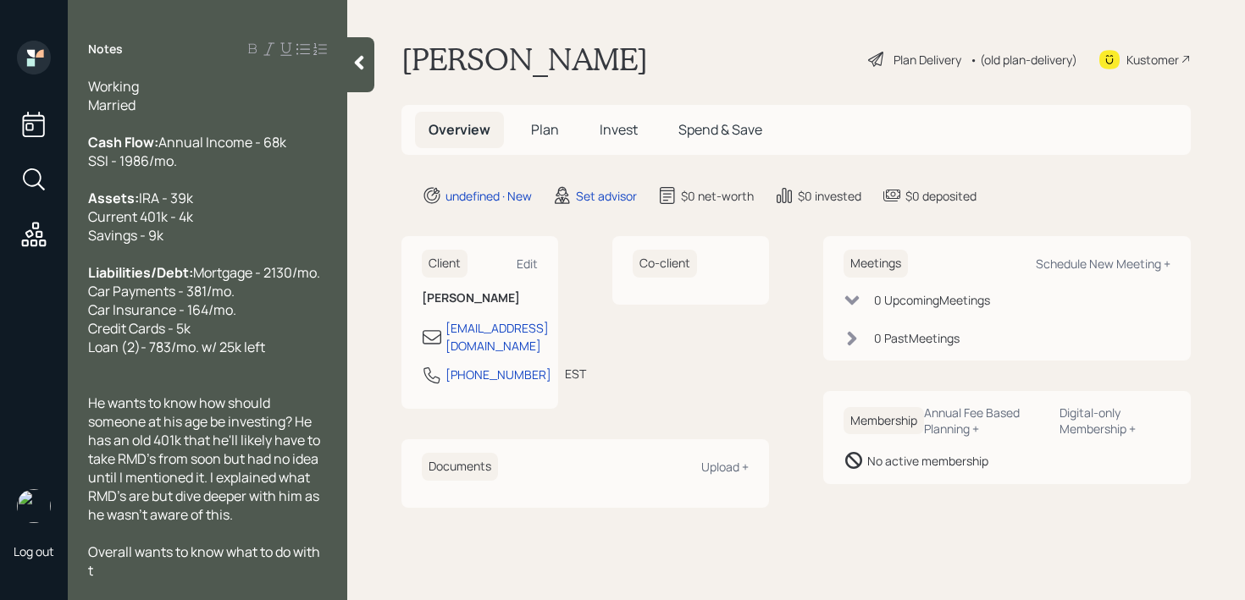
scroll to position [75, 0]
click at [375, 81] on main "[PERSON_NAME] Husband Plan Delivery • (old plan-delivery) Kustomer Overview Pla…" at bounding box center [795, 300] width 897 height 600
click at [364, 76] on div at bounding box center [360, 64] width 27 height 55
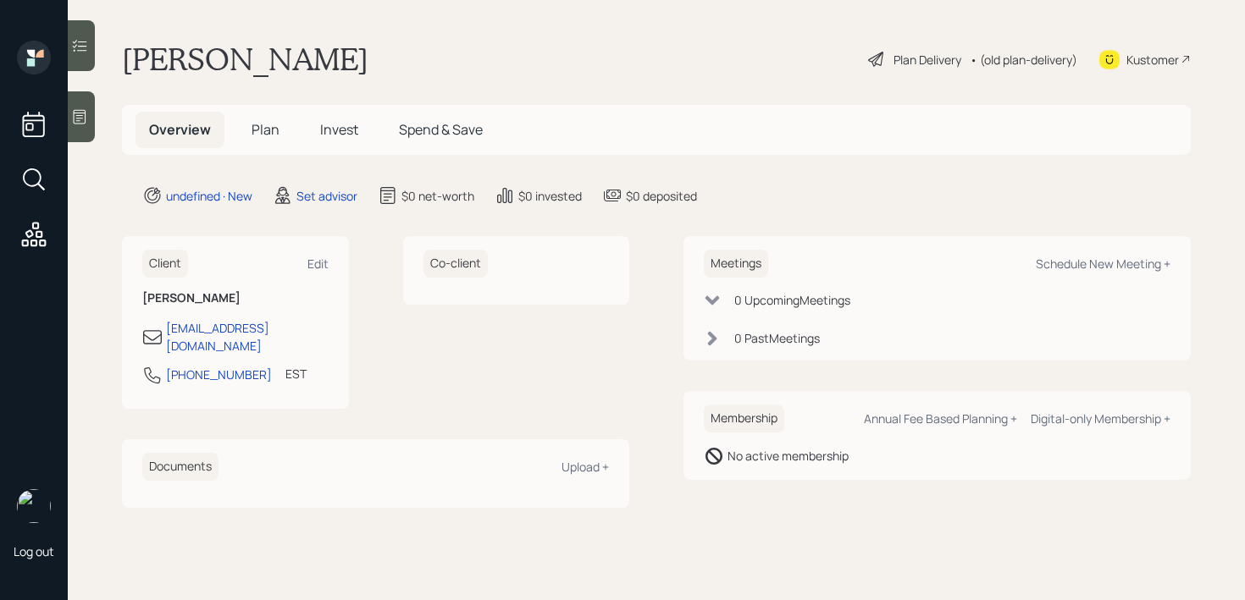
click at [76, 124] on icon at bounding box center [80, 117] width 13 height 14
